Goal: Information Seeking & Learning: Check status

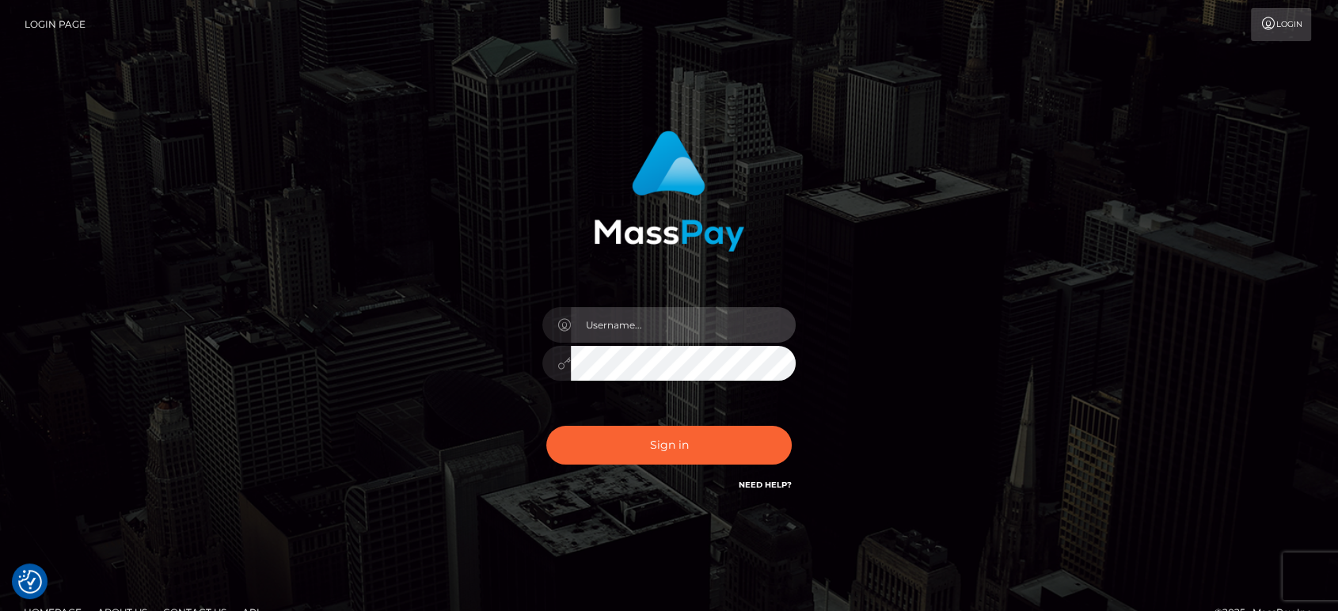
click at [692, 315] on input "text" at bounding box center [683, 325] width 225 height 36
type input "Ivan.B2"
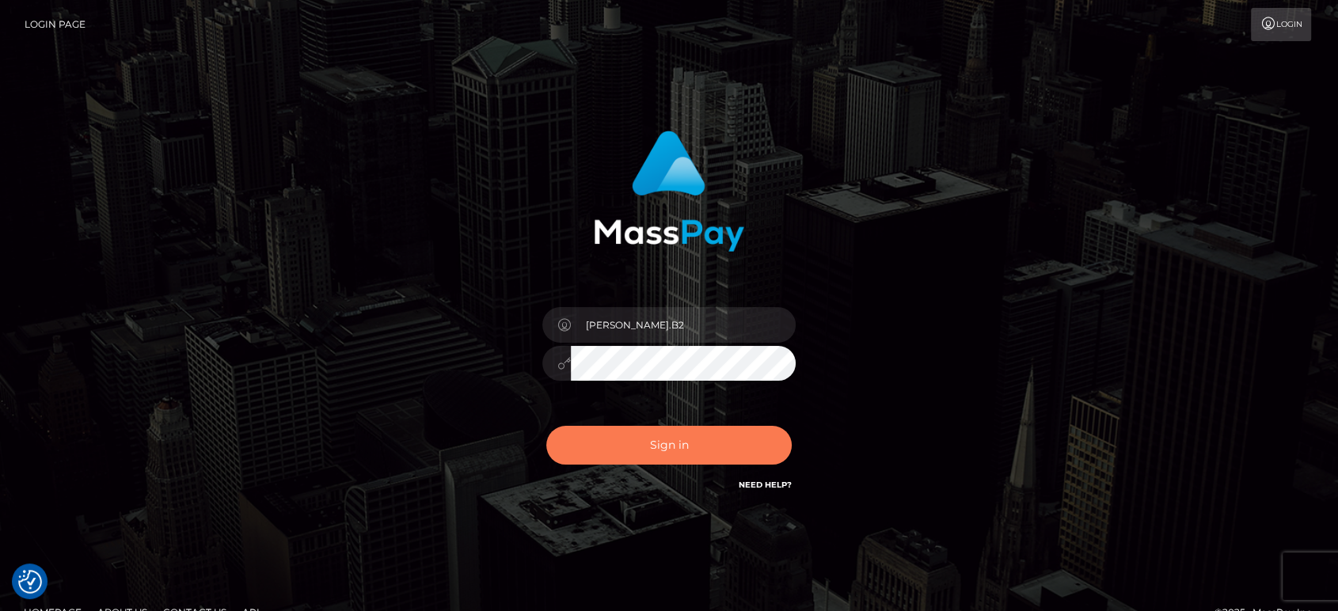
click at [609, 463] on button "Sign in" at bounding box center [668, 445] width 245 height 39
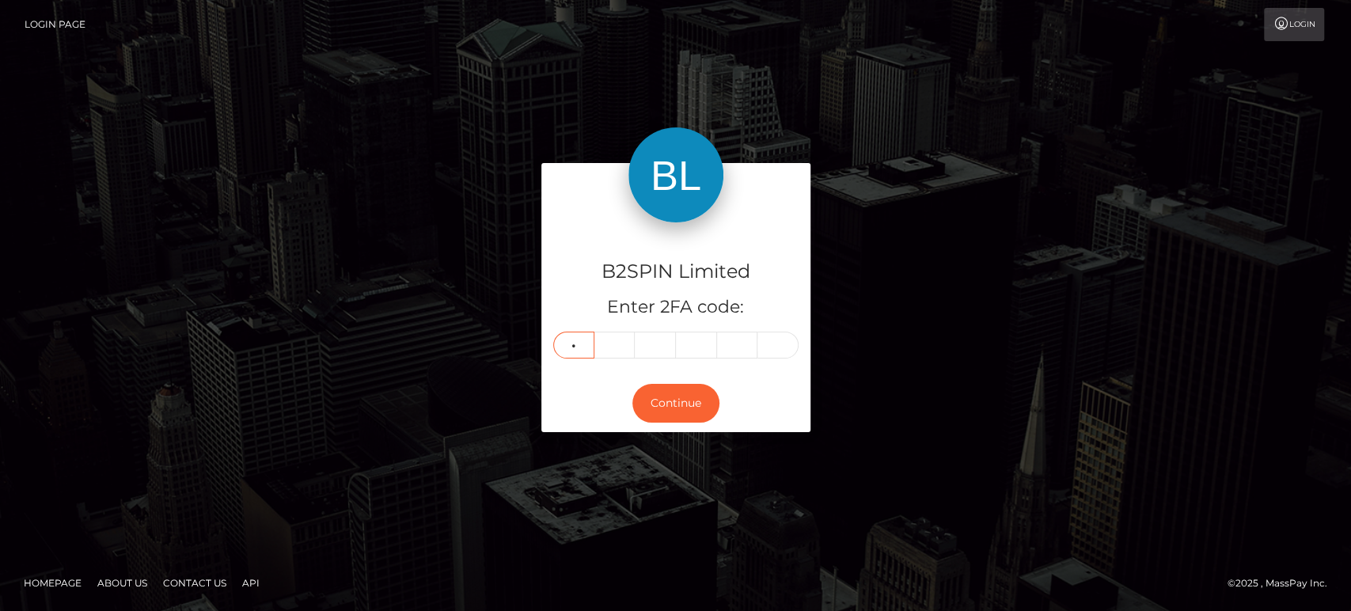
type input "0"
type input "1"
type input "2"
type input "9"
type input "8"
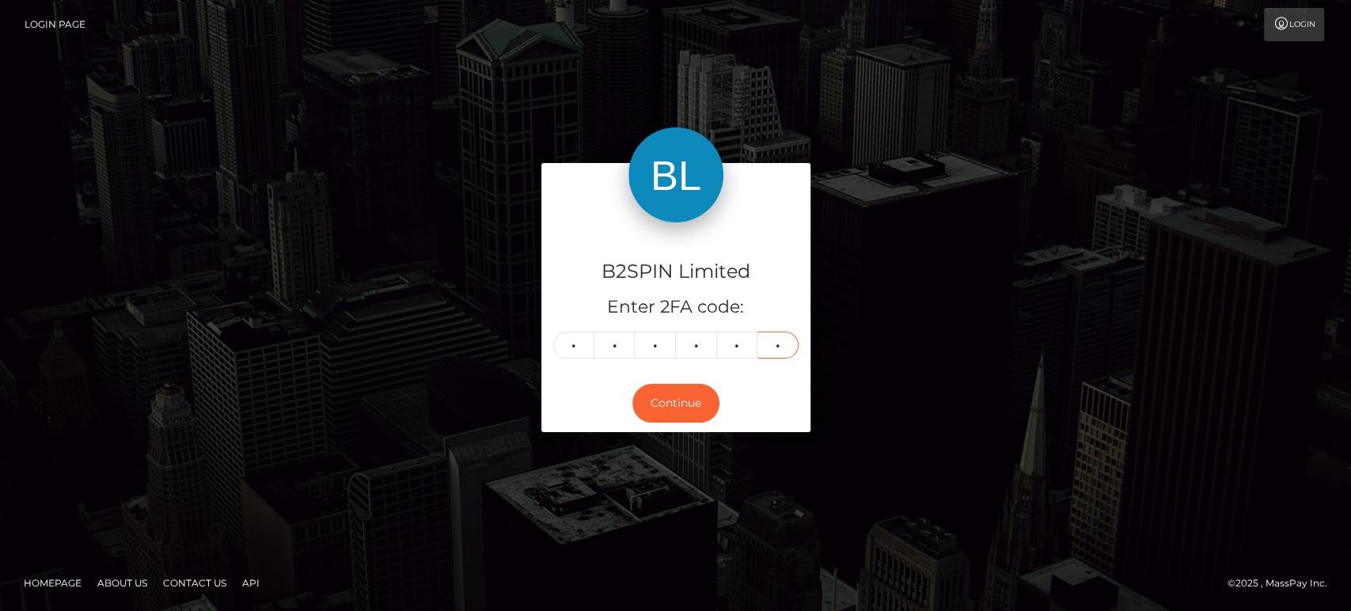
type input "2"
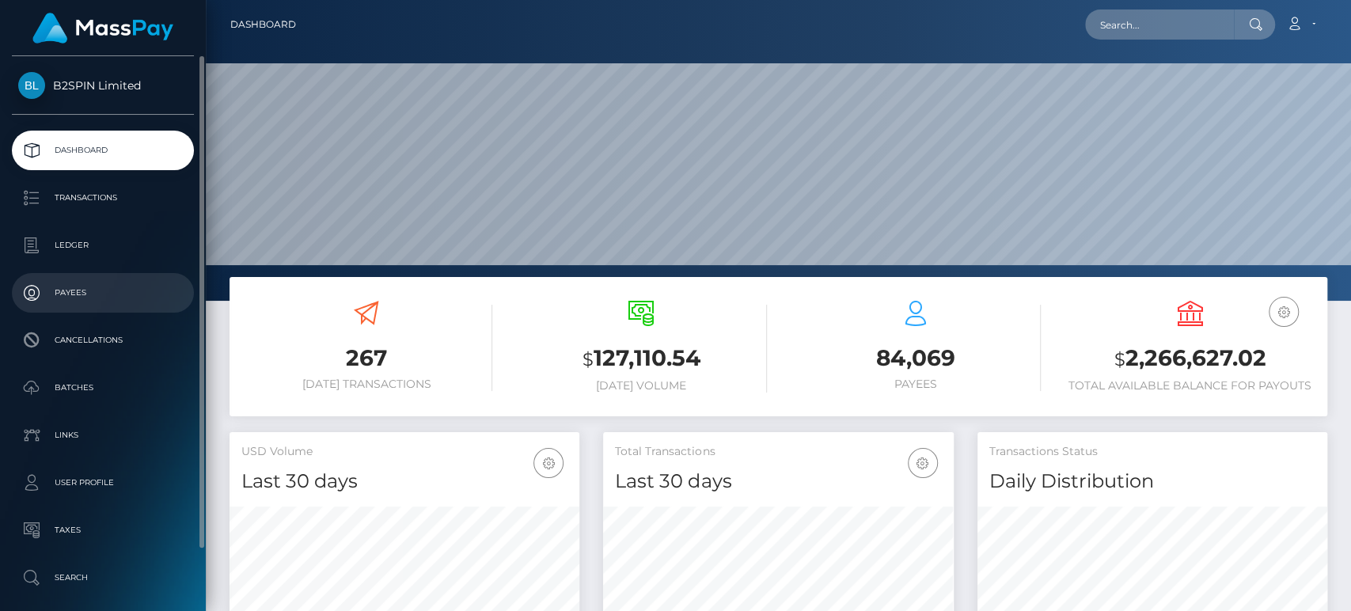
scroll to position [279, 350]
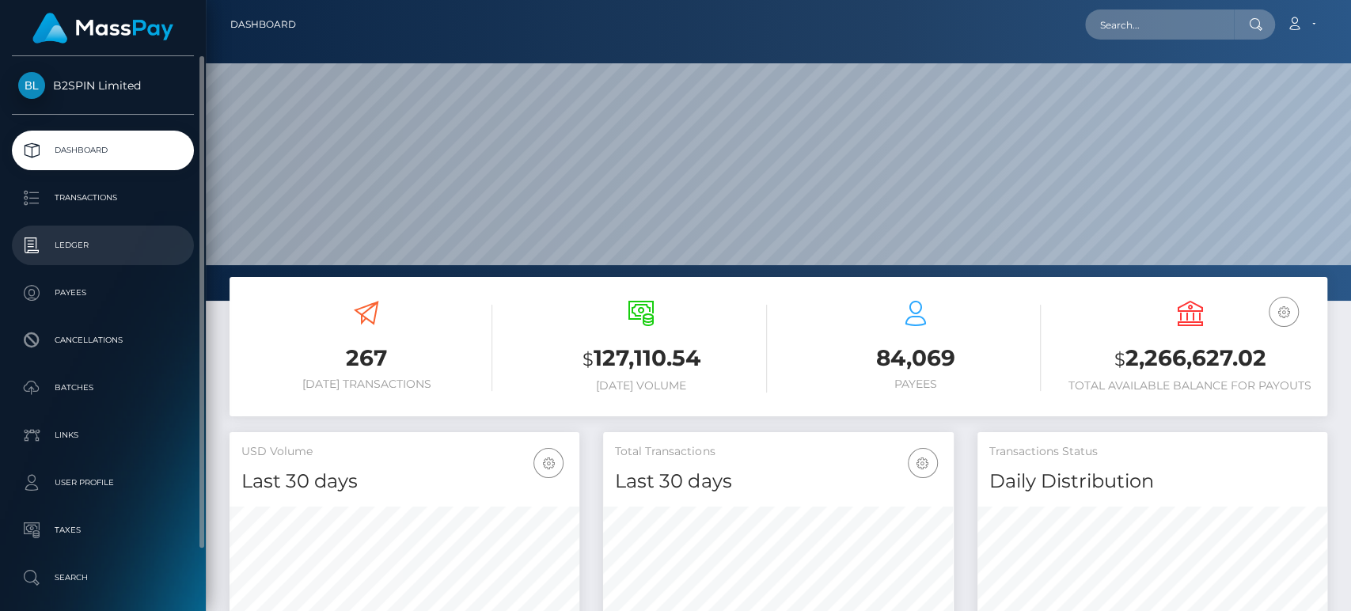
click at [116, 256] on p "Ledger" at bounding box center [102, 246] width 169 height 24
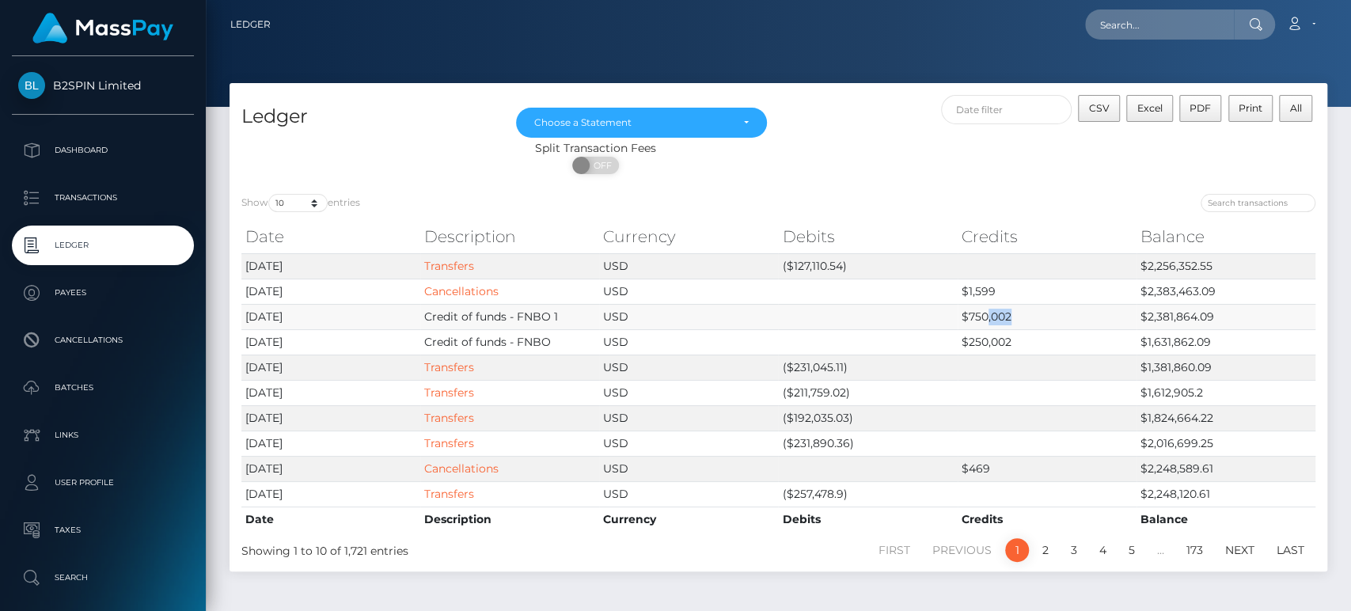
drag, startPoint x: 986, startPoint y: 316, endPoint x: 1021, endPoint y: 316, distance: 34.8
click at [1021, 316] on td "$750,002" at bounding box center [1047, 316] width 179 height 25
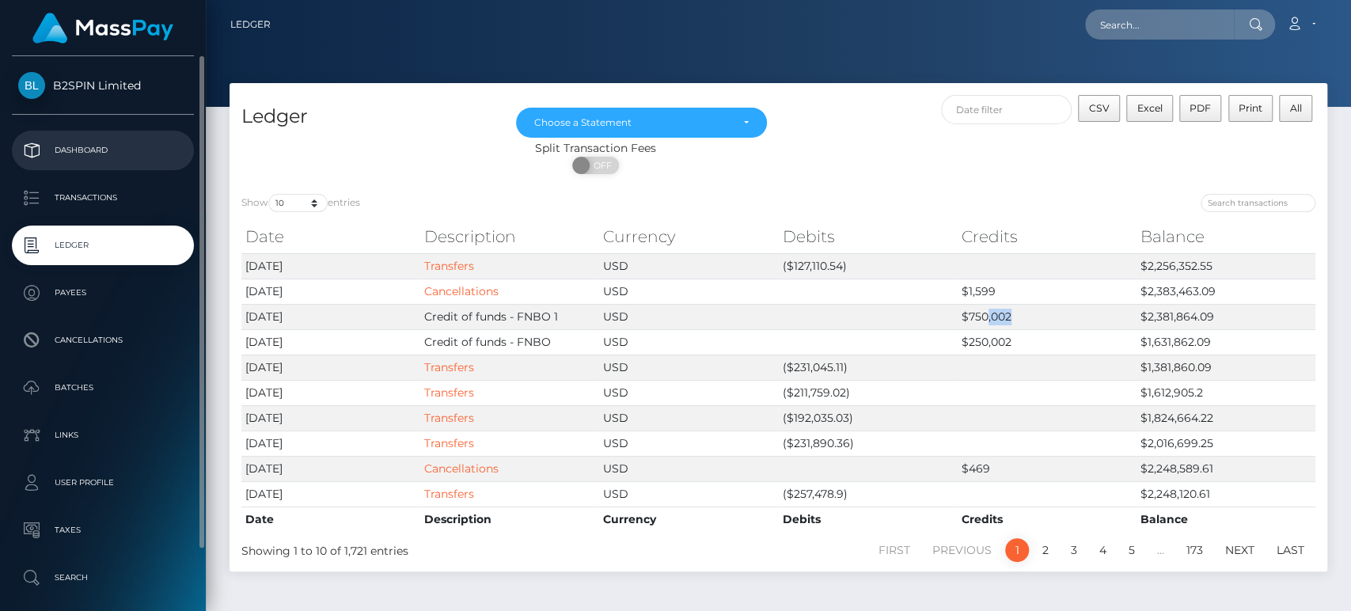
click at [129, 150] on p "Dashboard" at bounding box center [102, 151] width 169 height 24
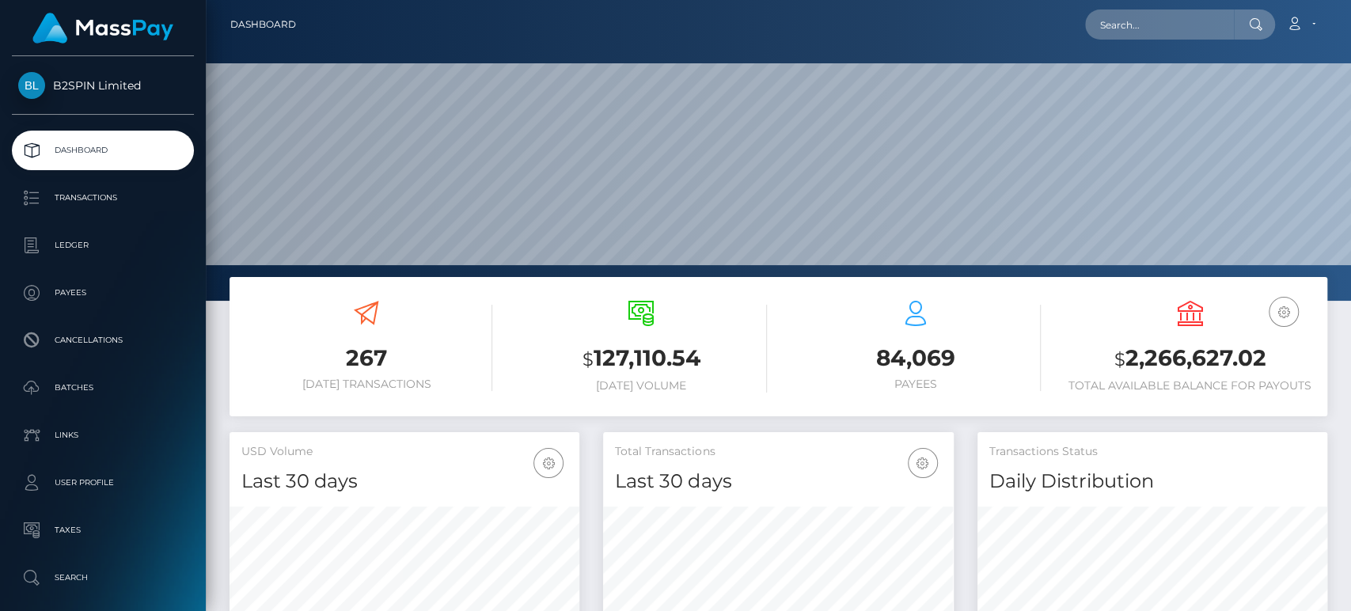
scroll to position [279, 350]
click at [1187, 366] on h3 "$ 2,266,627.02" at bounding box center [1190, 359] width 251 height 32
copy h3 "2,266,627.02"
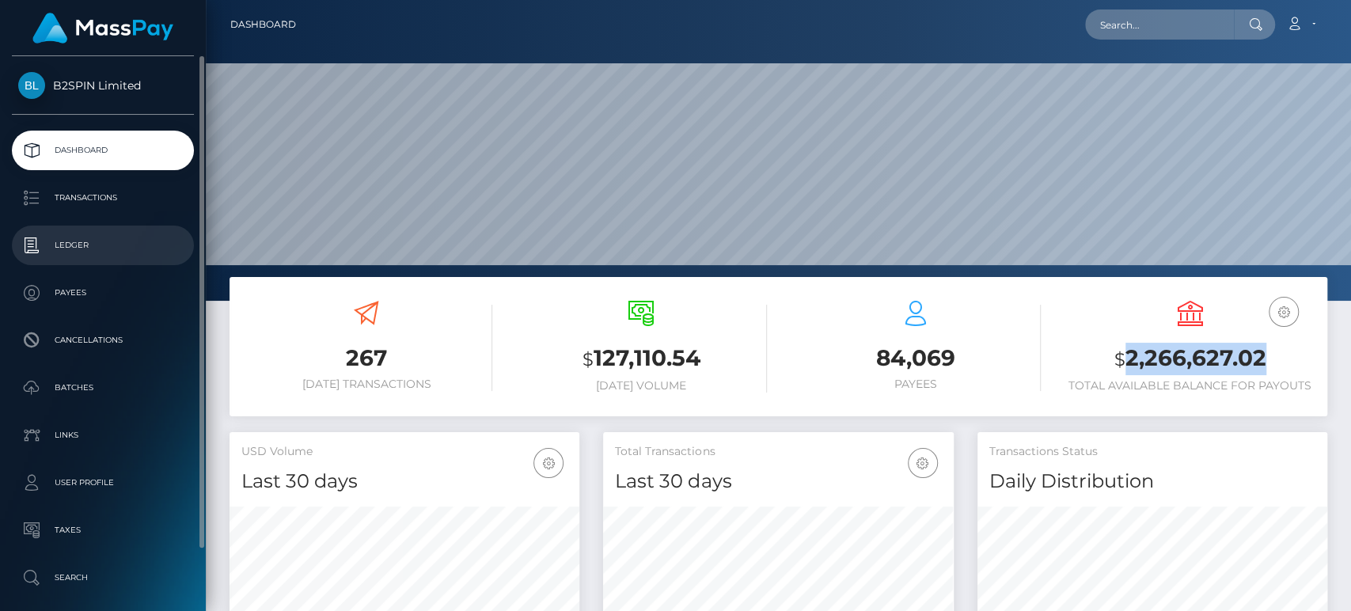
click at [139, 244] on p "Ledger" at bounding box center [102, 246] width 169 height 24
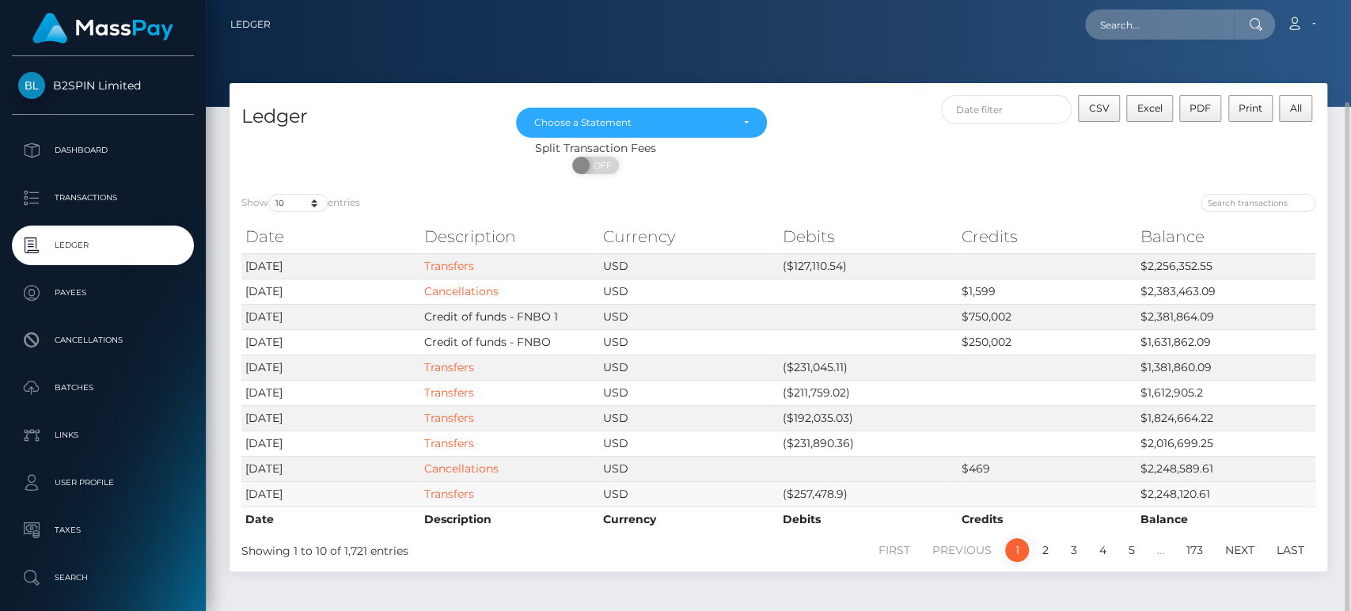
scroll to position [53, 0]
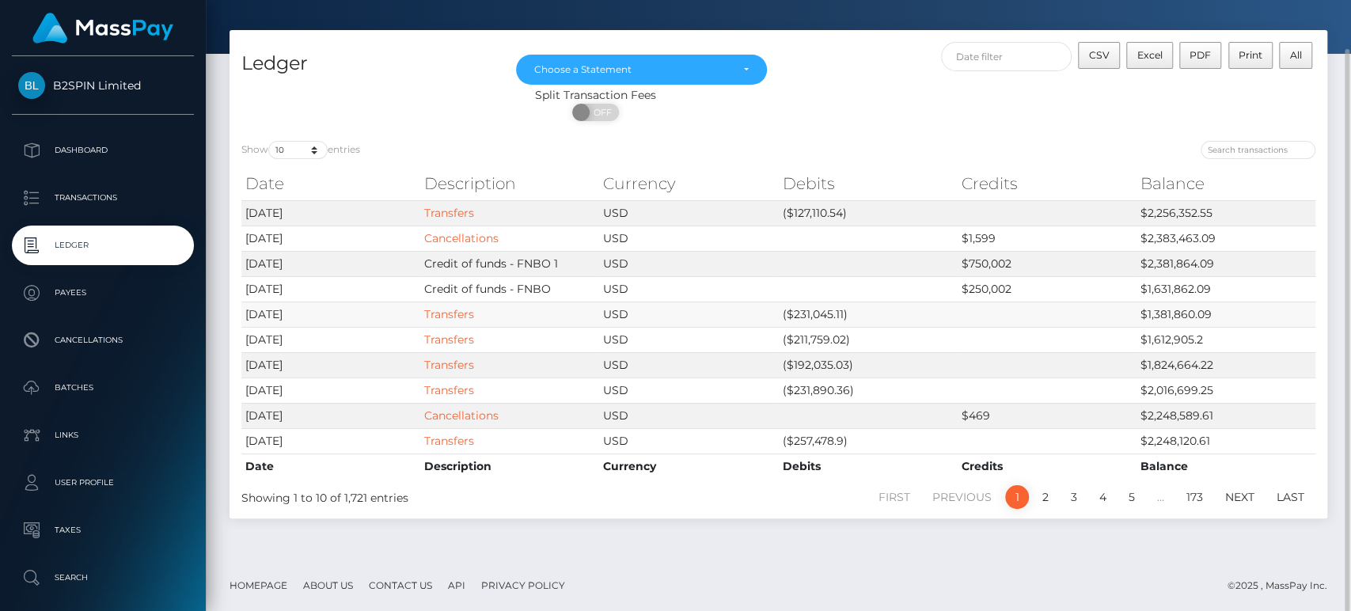
click at [818, 314] on td "($231,045.11)" at bounding box center [867, 314] width 179 height 25
copy td "231,045.11"
drag, startPoint x: 817, startPoint y: 121, endPoint x: 828, endPoint y: 112, distance: 14.1
click at [819, 120] on div "ON OFF" at bounding box center [596, 116] width 732 height 25
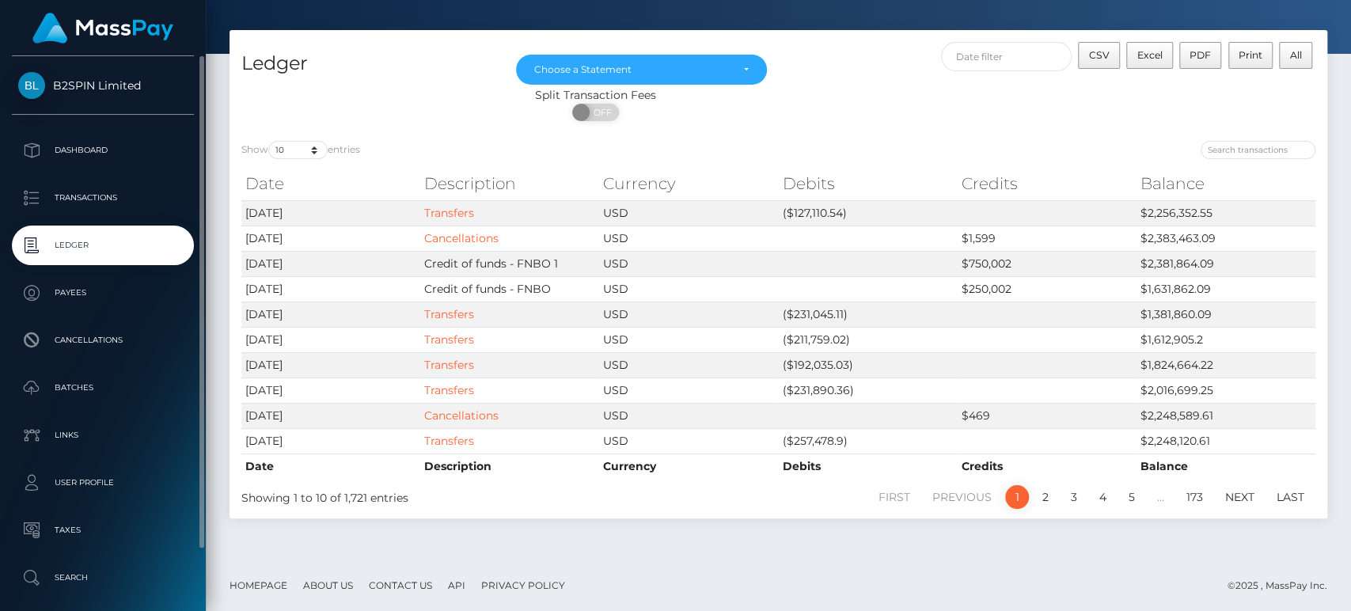
click at [132, 259] on link "Ledger" at bounding box center [103, 246] width 182 height 40
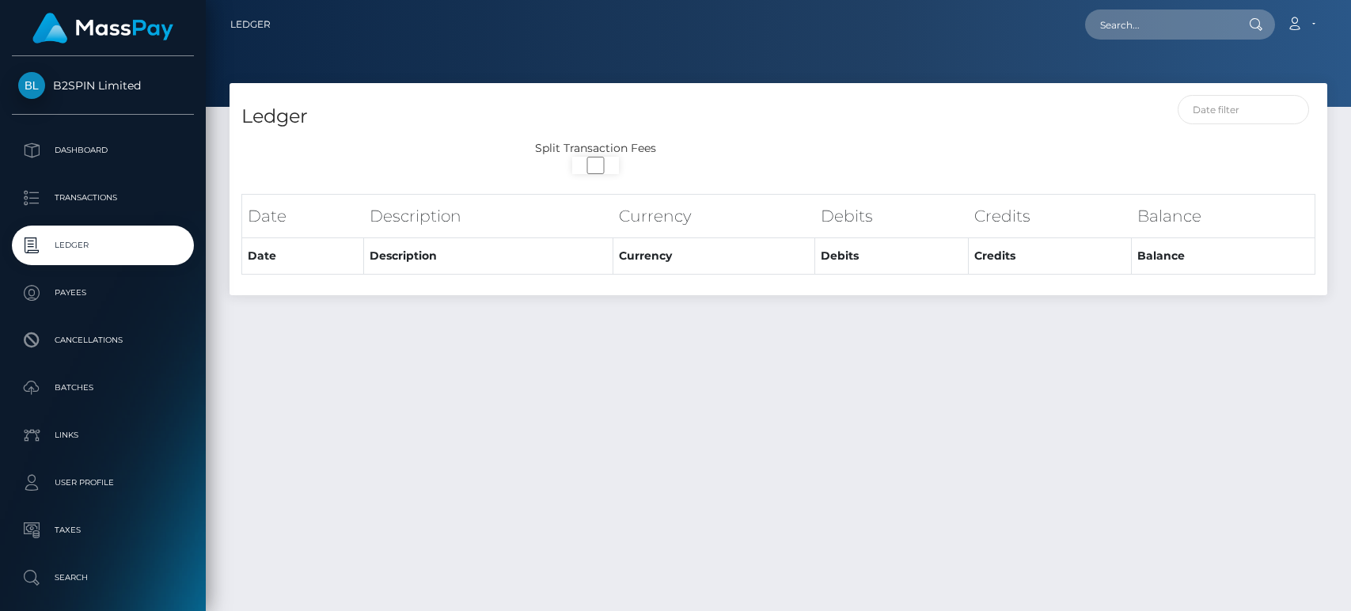
select select
